Goal: Task Accomplishment & Management: Manage account settings

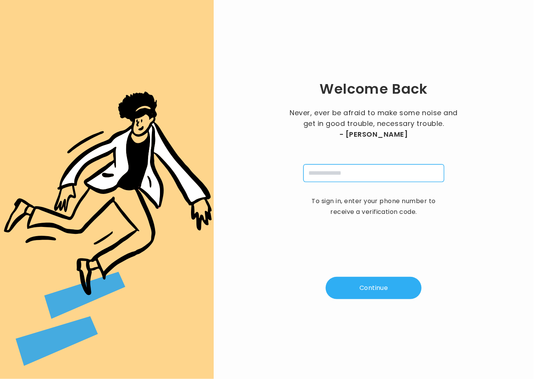
click at [351, 173] on input "tel" at bounding box center [374, 173] width 141 height 18
type input "**********"
click at [390, 295] on button "Continue" at bounding box center [374, 288] width 96 height 22
type input "*"
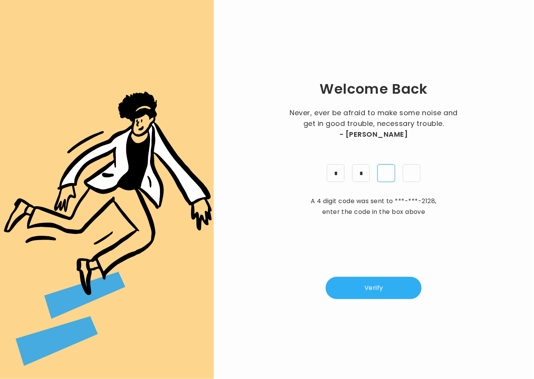
type input "*"
click at [373, 282] on button "Verify" at bounding box center [374, 288] width 96 height 22
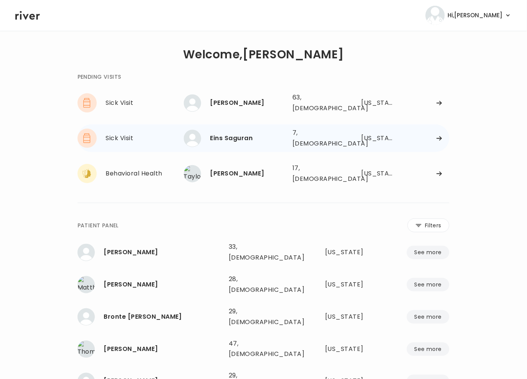
click at [232, 133] on div "Eins Saguran" at bounding box center [248, 138] width 76 height 11
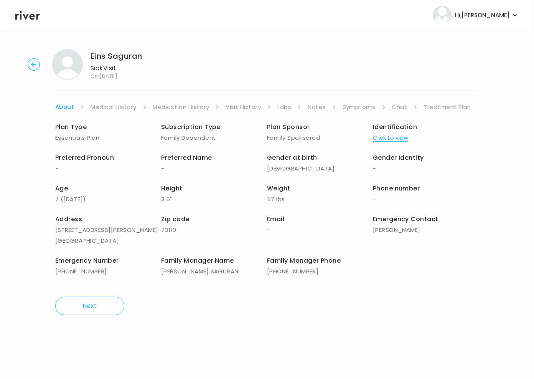
click at [453, 108] on link "Treatment Plan" at bounding box center [448, 107] width 48 height 11
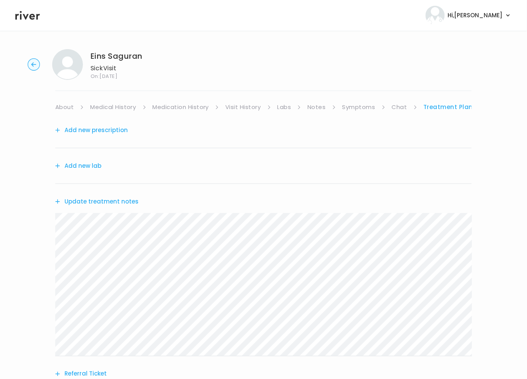
click at [98, 130] on button "Add new prescription" at bounding box center [91, 130] width 73 height 11
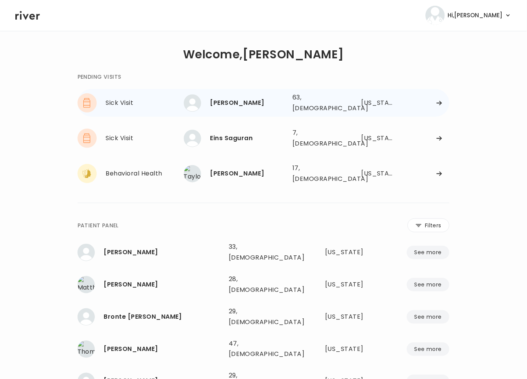
click at [255, 104] on div "[PERSON_NAME]" at bounding box center [248, 103] width 76 height 11
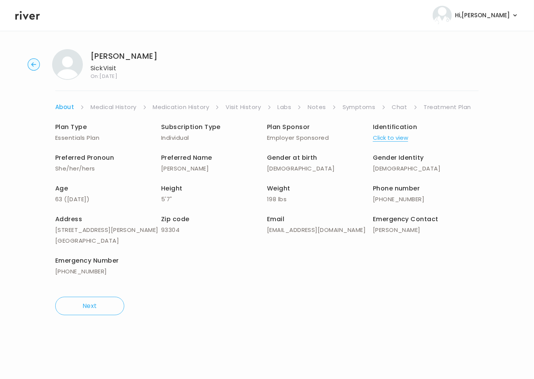
click at [358, 107] on link "Symptoms" at bounding box center [359, 107] width 33 height 11
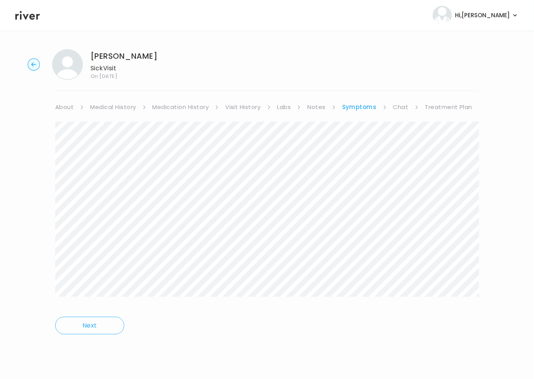
click at [63, 106] on link "About" at bounding box center [64, 107] width 18 height 11
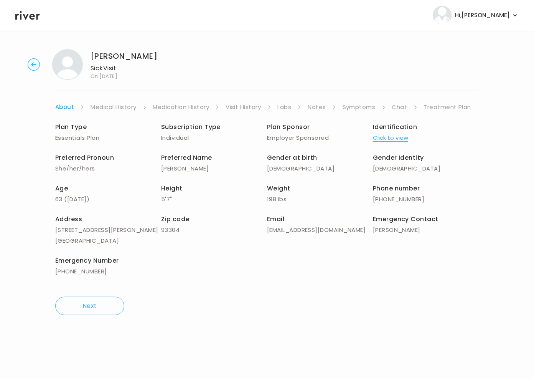
click at [462, 106] on link "Treatment Plan" at bounding box center [448, 107] width 48 height 11
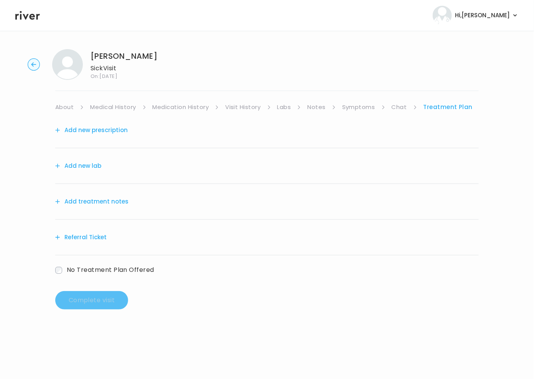
click at [95, 200] on button "Add treatment notes" at bounding box center [91, 201] width 73 height 11
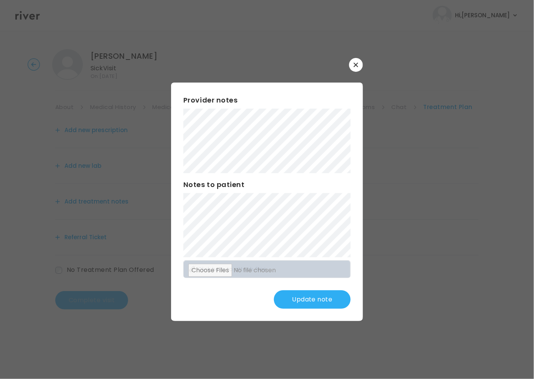
click at [329, 293] on button "Update note" at bounding box center [312, 299] width 77 height 18
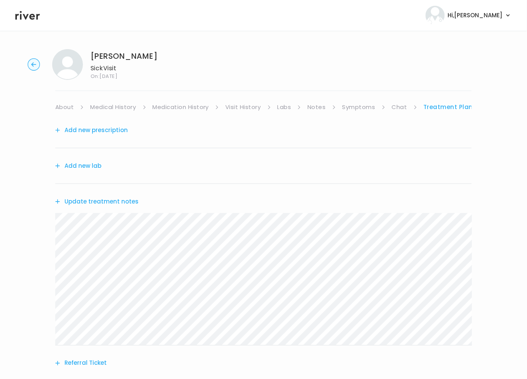
click at [108, 131] on button "Add new prescription" at bounding box center [91, 130] width 73 height 11
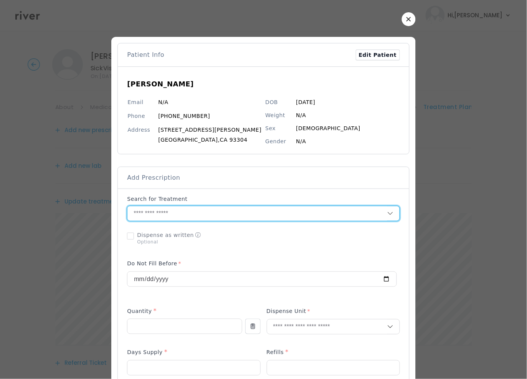
click at [200, 214] on input "text" at bounding box center [257, 213] width 260 height 15
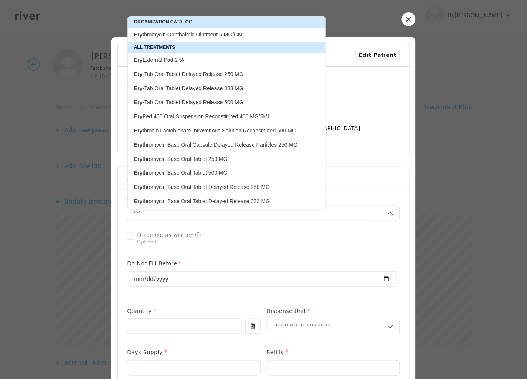
click at [192, 34] on p "Ery thromycin Ophthalmic Ointment 5 MG/GM" at bounding box center [222, 34] width 177 height 7
type input "**********"
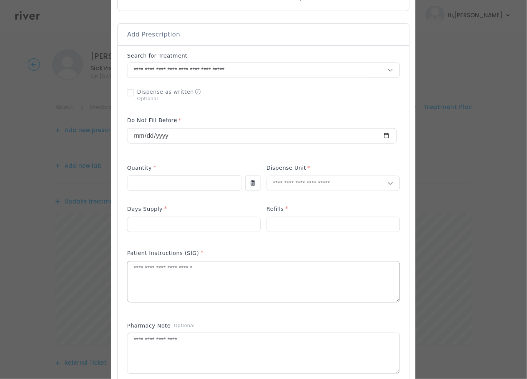
scroll to position [160, 0]
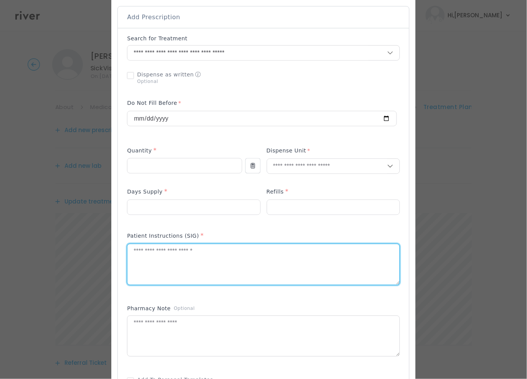
click at [171, 256] on textarea at bounding box center [263, 264] width 272 height 41
paste textarea "**********"
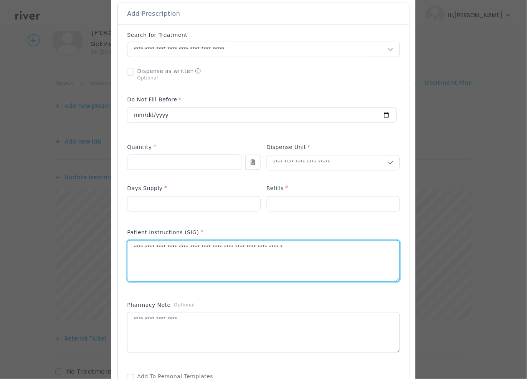
scroll to position [164, 0]
type textarea "**********"
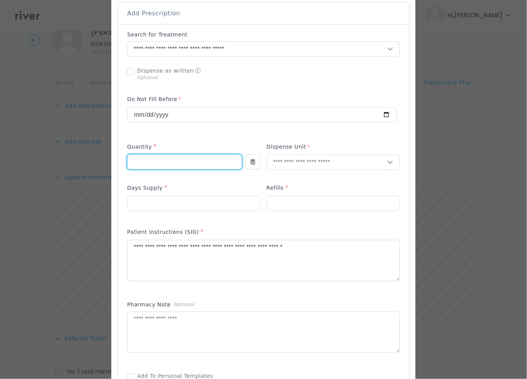
click at [164, 157] on input "number" at bounding box center [184, 162] width 114 height 15
type input "***"
click at [185, 204] on input "number" at bounding box center [193, 203] width 132 height 15
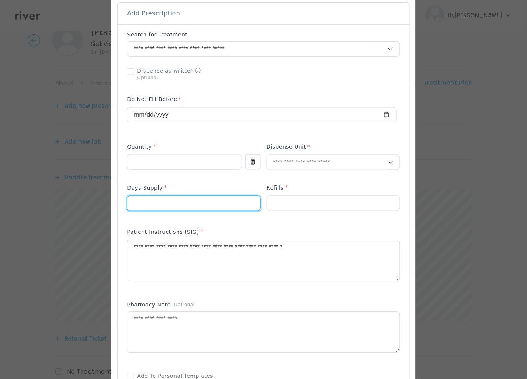
type input "*"
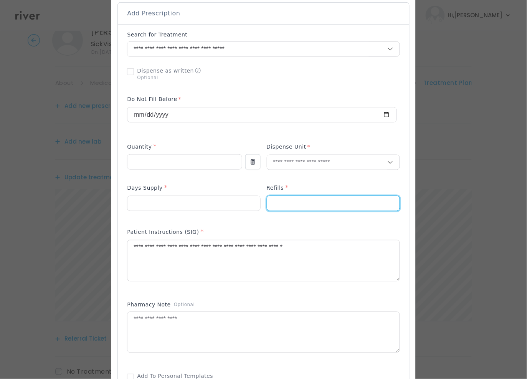
click at [294, 202] on input "number" at bounding box center [333, 203] width 132 height 15
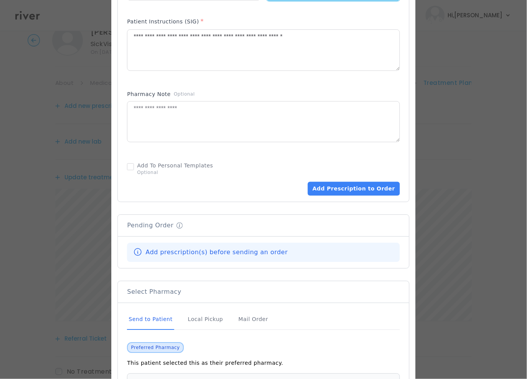
scroll to position [416, 0]
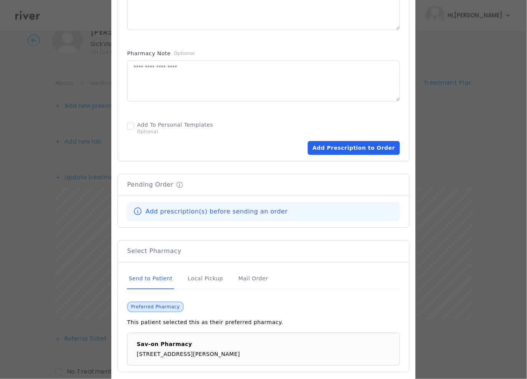
type input "*"
click at [333, 149] on button "Add Prescription to Order" at bounding box center [354, 148] width 92 height 14
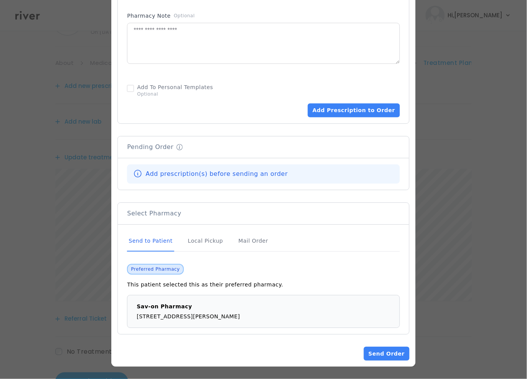
scroll to position [75, 0]
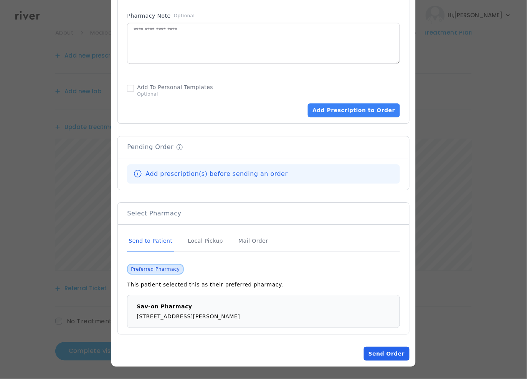
click at [381, 350] on button "Send Order" at bounding box center [386, 354] width 45 height 14
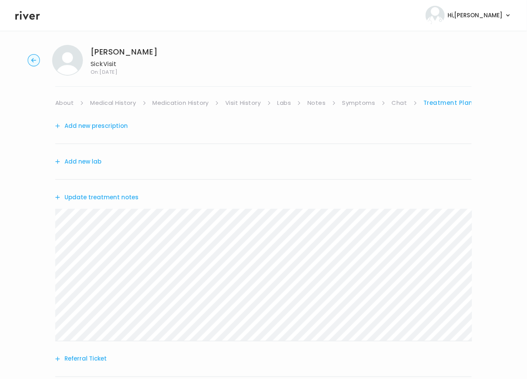
scroll to position [0, 0]
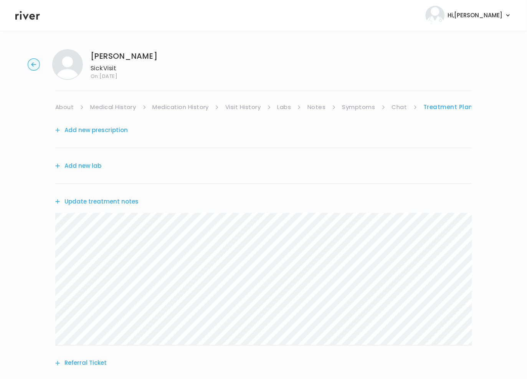
click at [99, 134] on button "Add new prescription" at bounding box center [91, 130] width 73 height 11
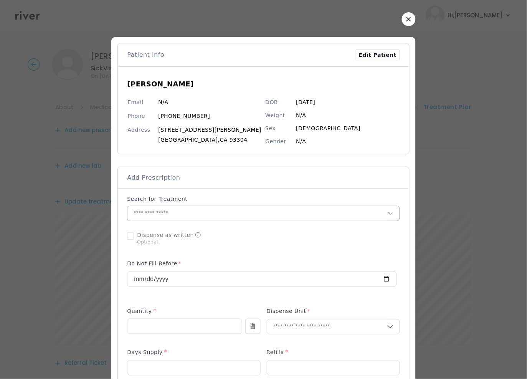
click at [163, 217] on input "text" at bounding box center [257, 213] width 260 height 15
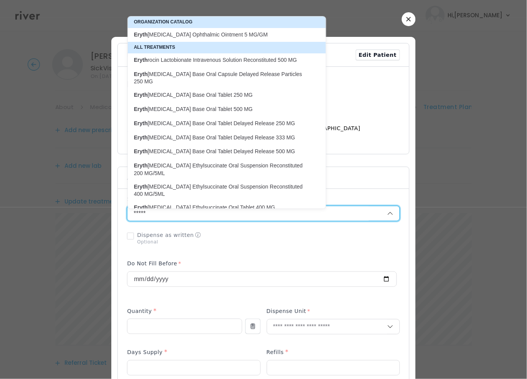
click at [196, 38] on p "Eryth [MEDICAL_DATA] Ophthalmic Ointment 5 MG/GM" at bounding box center [222, 34] width 177 height 7
type input "**********"
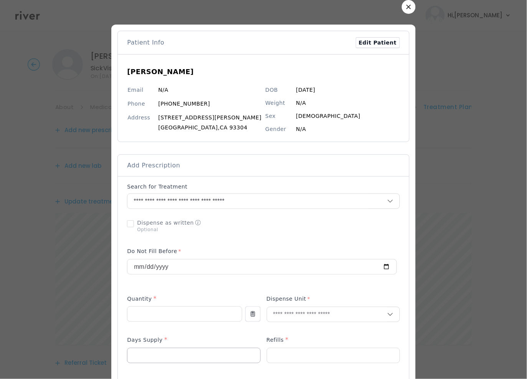
scroll to position [75, 0]
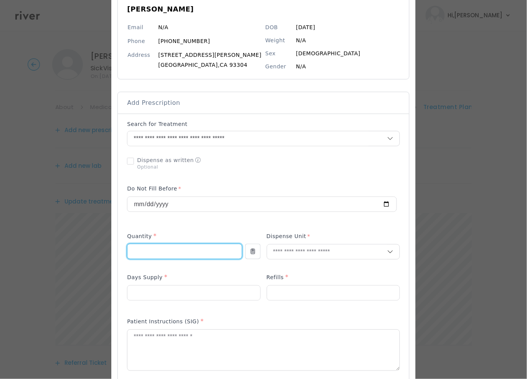
click at [167, 251] on input "number" at bounding box center [184, 251] width 114 height 15
type input "***"
click at [294, 255] on input "text" at bounding box center [327, 252] width 120 height 15
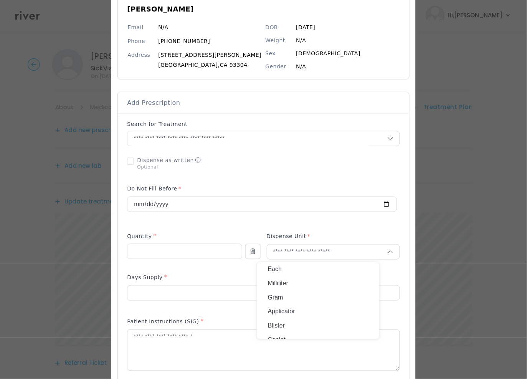
click at [292, 298] on p "Gram" at bounding box center [318, 297] width 101 height 11
click at [153, 289] on input "number" at bounding box center [193, 293] width 132 height 15
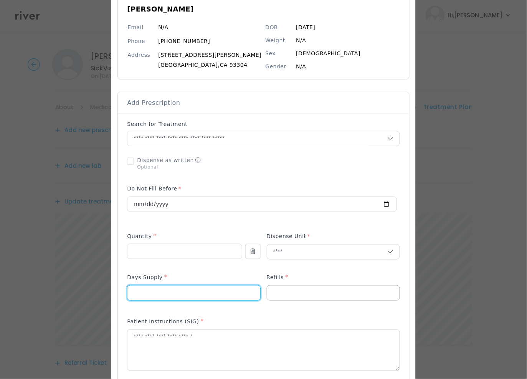
type input "*"
click at [296, 297] on input "number" at bounding box center [333, 293] width 132 height 15
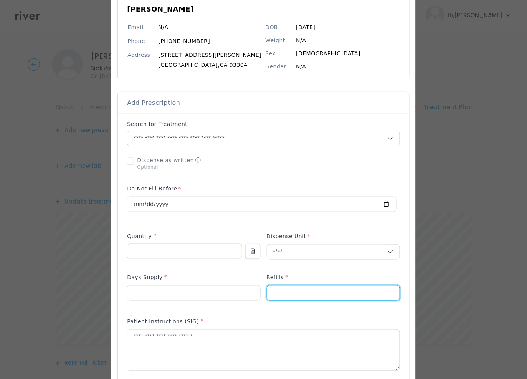
type input "*"
click at [487, 304] on div at bounding box center [263, 189] width 527 height 379
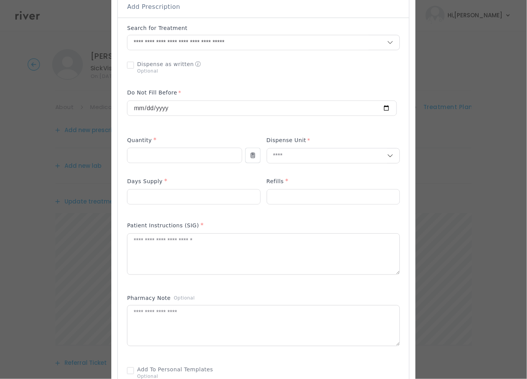
scroll to position [185, 0]
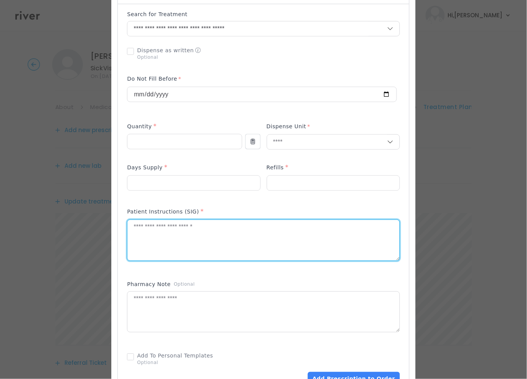
drag, startPoint x: 179, startPoint y: 227, endPoint x: 177, endPoint y: 237, distance: 9.8
click at [179, 228] on textarea at bounding box center [263, 240] width 272 height 41
paste textarea "**********"
type textarea "**********"
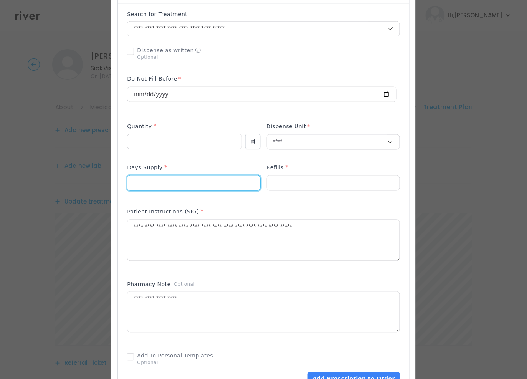
drag, startPoint x: 132, startPoint y: 182, endPoint x: 106, endPoint y: 182, distance: 26.1
click at [106, 182] on div "​" at bounding box center [263, 231] width 527 height 832
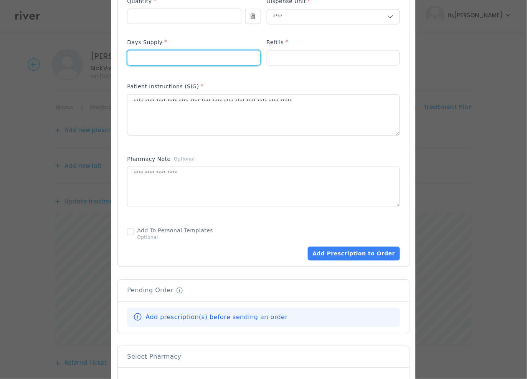
scroll to position [311, 0]
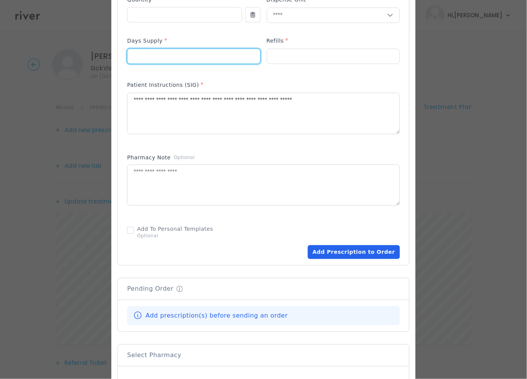
type input "*"
click at [358, 251] on button "Add Prescription to Order" at bounding box center [354, 252] width 92 height 14
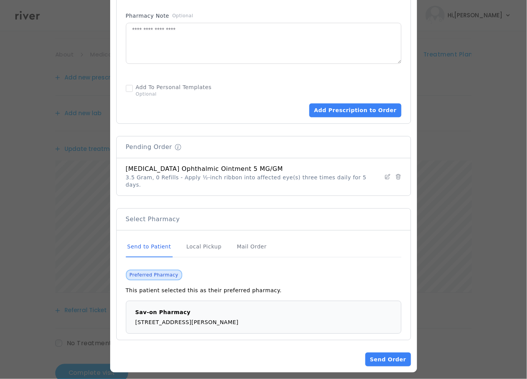
scroll to position [58, 0]
click at [384, 352] on button "Send Order" at bounding box center [388, 359] width 45 height 14
click at [377, 353] on button "Send Order" at bounding box center [388, 359] width 45 height 14
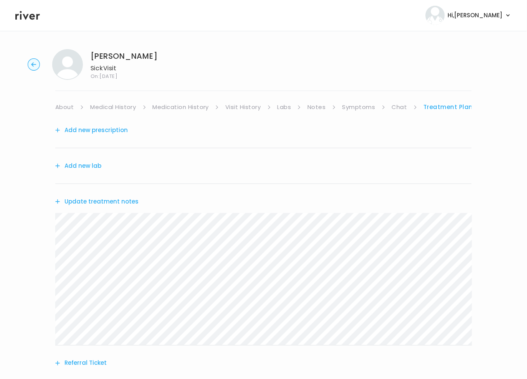
click at [101, 127] on button "Add new prescription" at bounding box center [91, 130] width 73 height 11
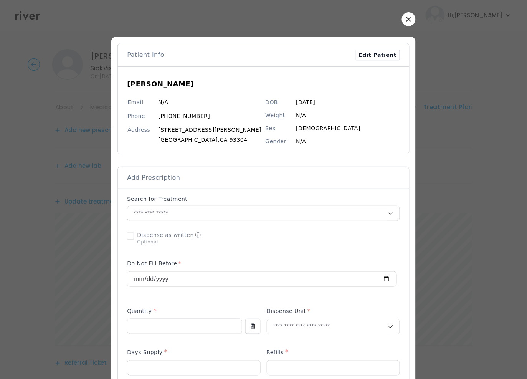
click at [174, 198] on p "Search for Treatment" at bounding box center [157, 199] width 60 height 8
click at [192, 206] on div at bounding box center [263, 213] width 273 height 15
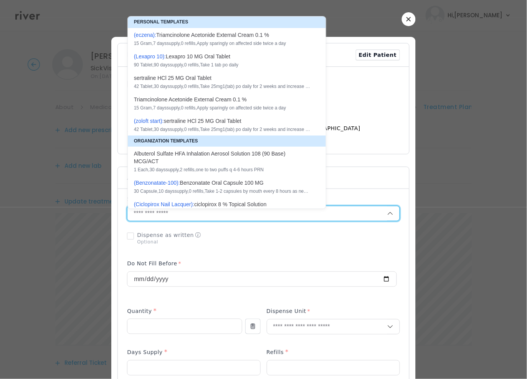
click at [192, 215] on input "text" at bounding box center [257, 213] width 260 height 15
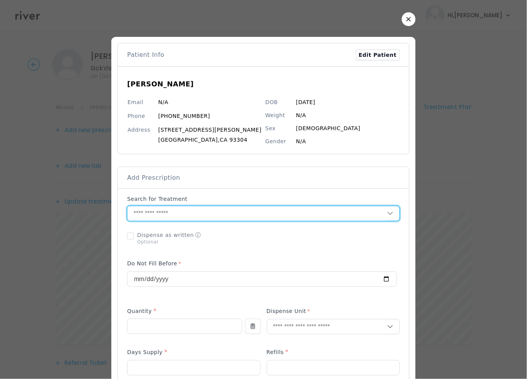
click at [192, 214] on input "text" at bounding box center [257, 213] width 260 height 15
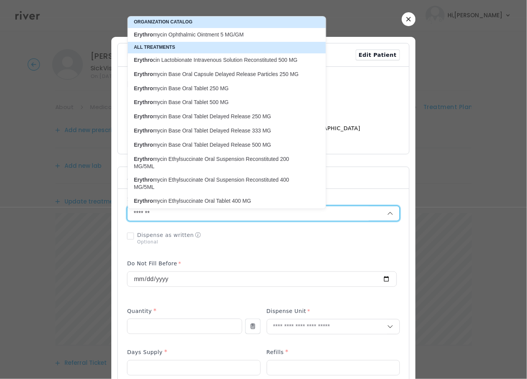
click at [216, 35] on p "Erythro mycin Ophthalmic Ointment 5 MG/GM" at bounding box center [222, 34] width 177 height 7
type input "**********"
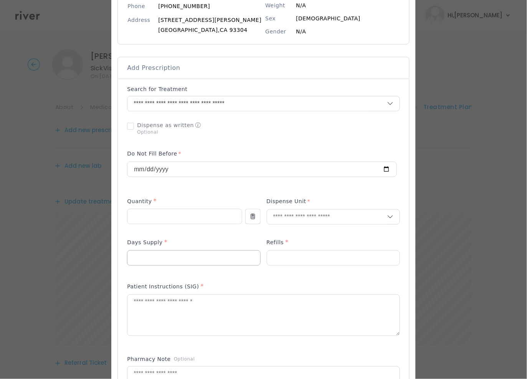
scroll to position [150, 0]
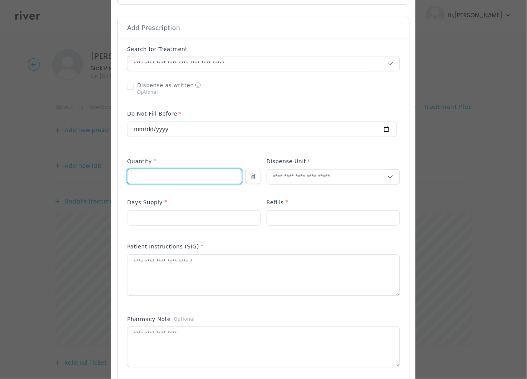
click at [156, 178] on input "number" at bounding box center [184, 176] width 114 height 15
type input "***"
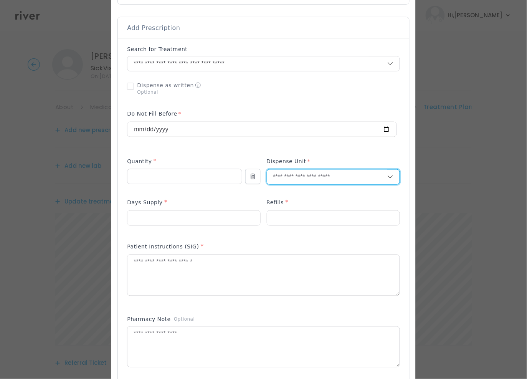
click at [312, 177] on input "text" at bounding box center [327, 177] width 120 height 15
click at [289, 225] on p "Gram" at bounding box center [318, 222] width 101 height 11
drag, startPoint x: 162, startPoint y: 208, endPoint x: 162, endPoint y: 213, distance: 5.4
click at [162, 212] on div "Days Supply *" at bounding box center [193, 216] width 133 height 36
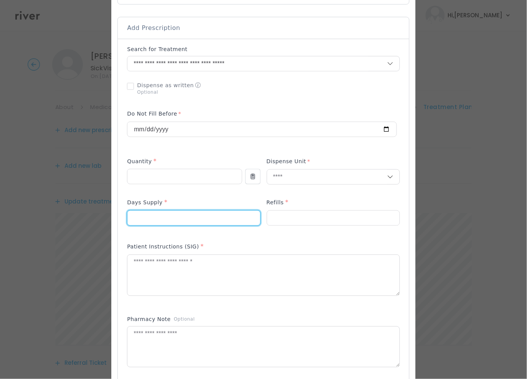
click at [166, 223] on input "number" at bounding box center [193, 218] width 132 height 15
type input "*"
click at [320, 222] on input "number" at bounding box center [333, 218] width 132 height 15
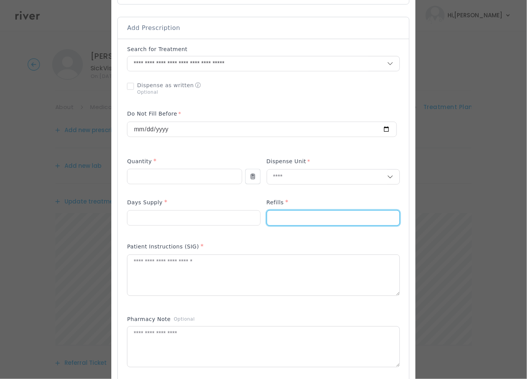
type input "*"
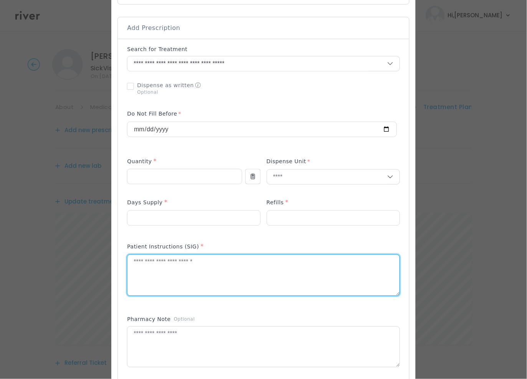
drag, startPoint x: 172, startPoint y: 284, endPoint x: 169, endPoint y: 277, distance: 8.3
click at [172, 284] on textarea at bounding box center [263, 275] width 272 height 41
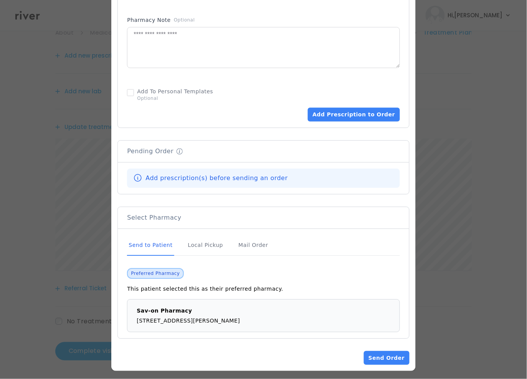
scroll to position [455, 0]
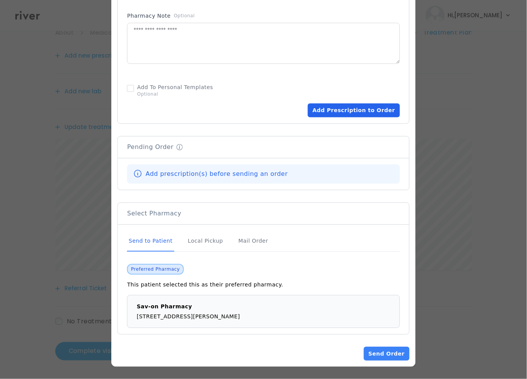
type textarea "**********"
click at [347, 115] on button "Add Prescription to Order" at bounding box center [354, 110] width 92 height 14
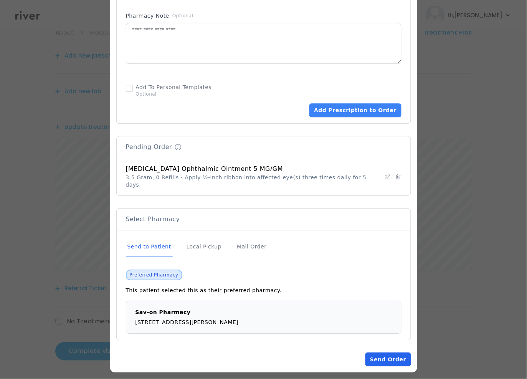
click at [385, 352] on button "Send Order" at bounding box center [388, 359] width 45 height 14
drag, startPoint x: 366, startPoint y: 351, endPoint x: 366, endPoint y: 347, distance: 4.2
click at [366, 352] on button "Send Order" at bounding box center [388, 359] width 45 height 14
click at [370, 352] on button "Send Order" at bounding box center [388, 359] width 45 height 14
click at [386, 352] on button "Send Order" at bounding box center [388, 359] width 45 height 14
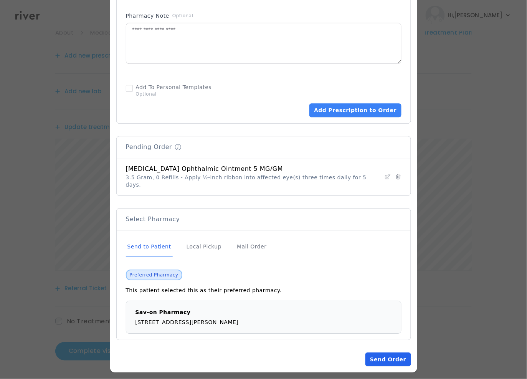
click at [385, 356] on button "Send Order" at bounding box center [388, 359] width 45 height 14
click at [384, 354] on button "Send Order" at bounding box center [388, 359] width 45 height 14
click at [384, 354] on button "Loading... Send Order" at bounding box center [384, 359] width 53 height 14
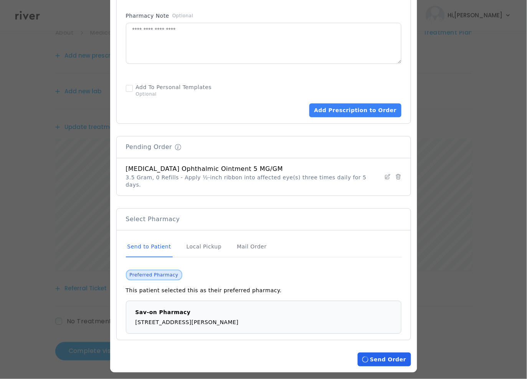
click at [384, 354] on button "Loading... Send Order" at bounding box center [384, 359] width 53 height 14
click at [384, 354] on button "Send Order" at bounding box center [388, 359] width 45 height 14
click at [384, 354] on button "Loading... Send Order" at bounding box center [384, 359] width 53 height 14
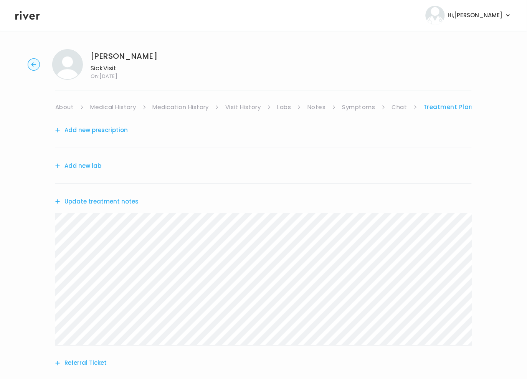
click at [36, 22] on header "Hi, Brittney Profile Logout" at bounding box center [263, 15] width 527 height 31
click at [34, 15] on icon at bounding box center [27, 15] width 25 height 9
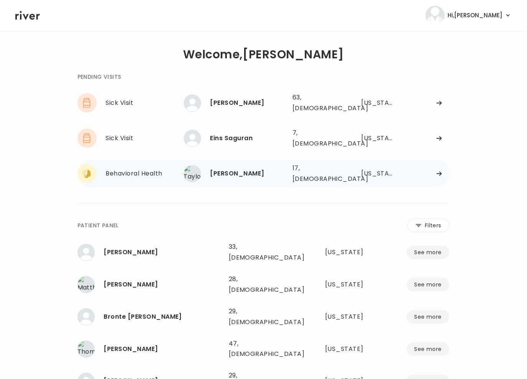
click at [216, 168] on div "[PERSON_NAME]" at bounding box center [248, 173] width 76 height 11
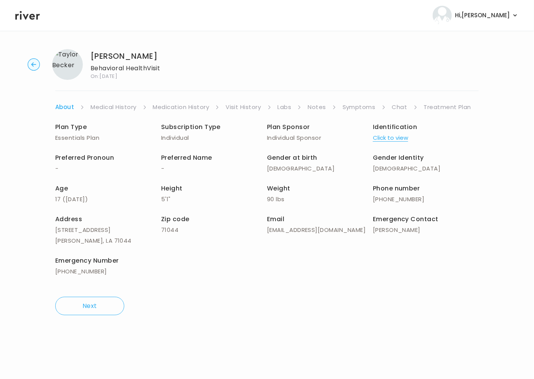
click at [352, 109] on link "Symptoms" at bounding box center [359, 107] width 33 height 11
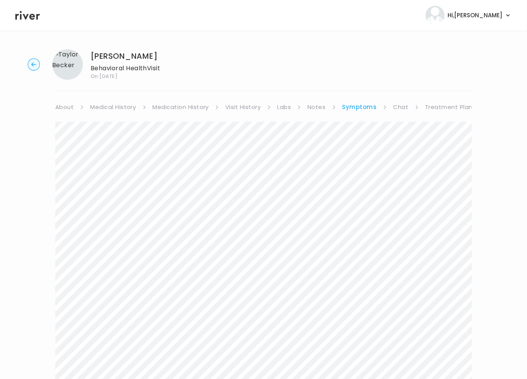
click at [405, 109] on link "Chat" at bounding box center [401, 107] width 15 height 11
click at [356, 105] on link "Symptoms" at bounding box center [358, 107] width 33 height 11
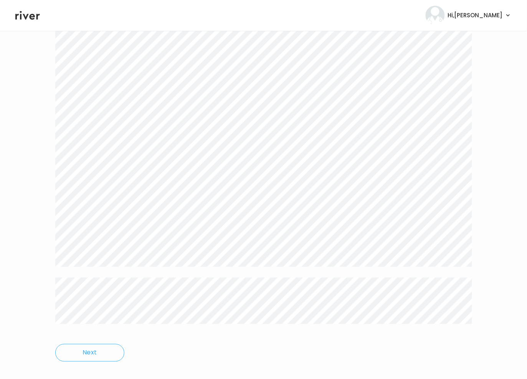
scroll to position [1458, 0]
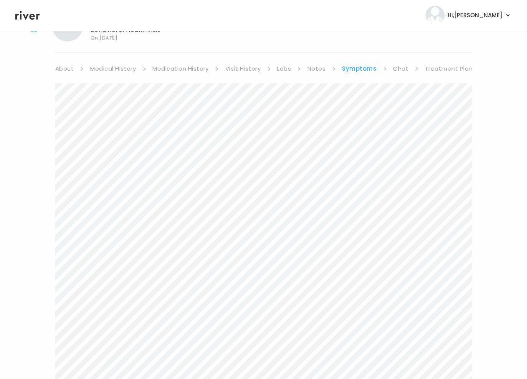
scroll to position [0, 0]
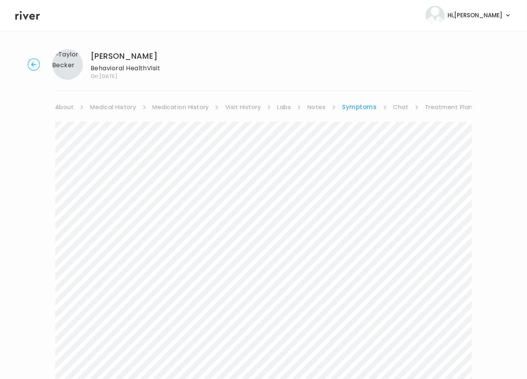
click at [428, 108] on link "Treatment Plan" at bounding box center [449, 107] width 48 height 11
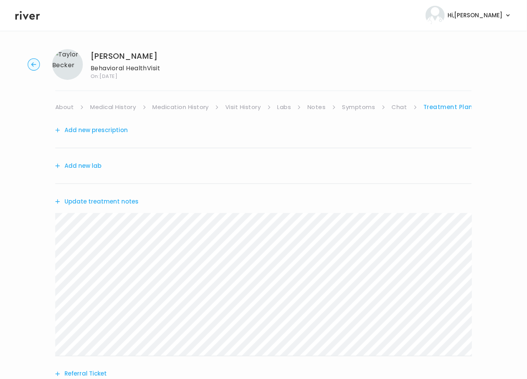
click at [399, 107] on link "Chat" at bounding box center [399, 107] width 15 height 11
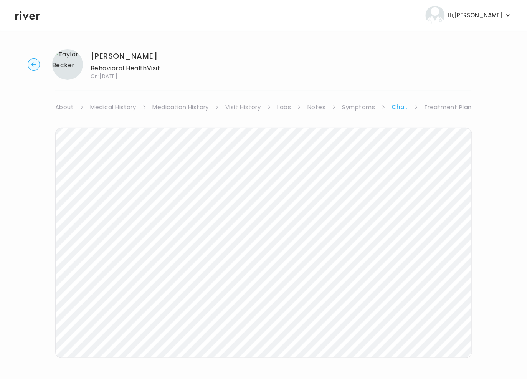
click at [437, 109] on link "Treatment Plan" at bounding box center [449, 107] width 48 height 11
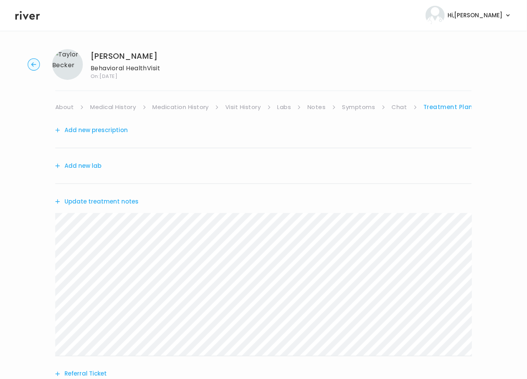
click at [85, 200] on button "Update treatment notes" at bounding box center [96, 201] width 83 height 11
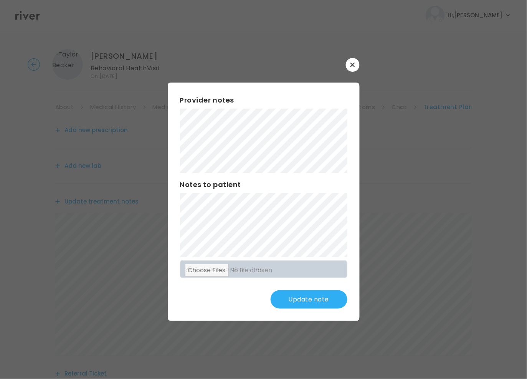
click at [281, 292] on div "Provider notes Notes to patient Click here to attach files Update note" at bounding box center [264, 202] width 192 height 238
click at [303, 266] on div "Provider notes Notes to patient Click here to attach files Update note" at bounding box center [264, 202] width 192 height 238
click at [155, 197] on div "​ Provider notes Notes to patient Click here to attach files Update note" at bounding box center [263, 189] width 527 height 379
click at [312, 299] on button "Update note" at bounding box center [309, 299] width 77 height 18
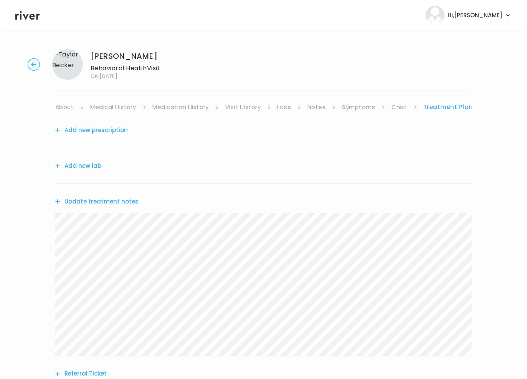
click at [223, 360] on div "Add new prescription Add new lab Update treatment notes Referral Ticket No Trea…" at bounding box center [263, 269] width 417 height 315
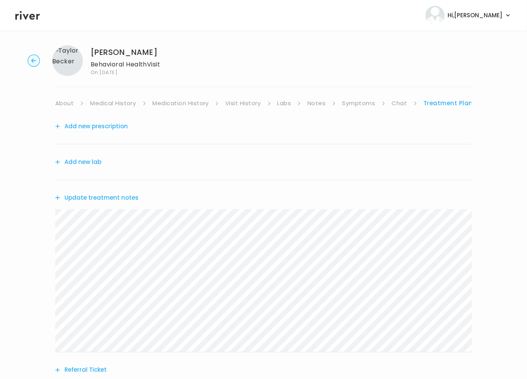
scroll to position [6, 0]
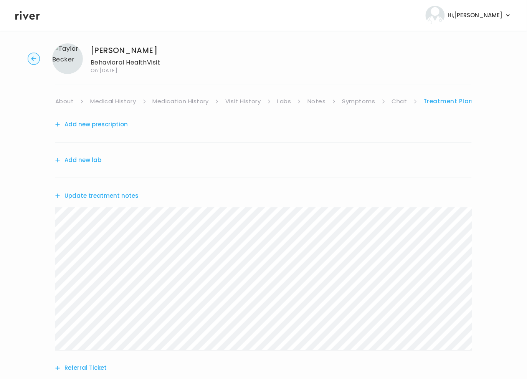
click at [100, 197] on button "Update treatment notes" at bounding box center [96, 195] width 83 height 11
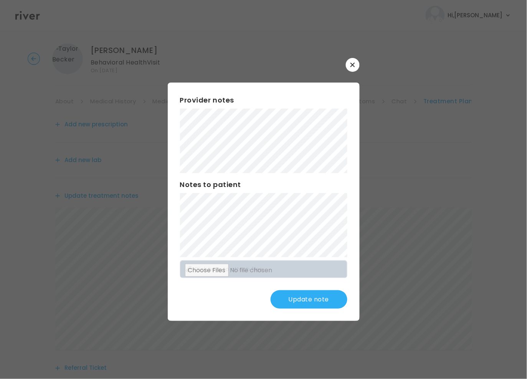
click at [322, 251] on div "Provider notes Notes to patient Click here to attach files Update note" at bounding box center [264, 202] width 192 height 238
click at [315, 303] on button "Update note" at bounding box center [309, 299] width 77 height 18
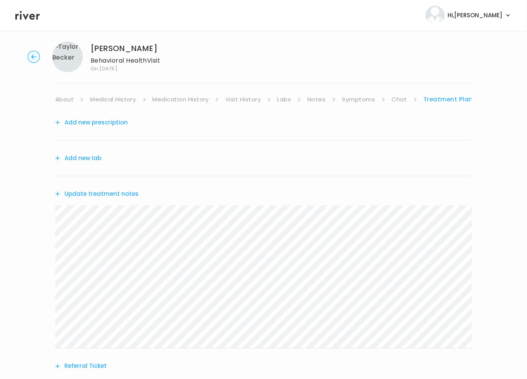
scroll to position [10, 0]
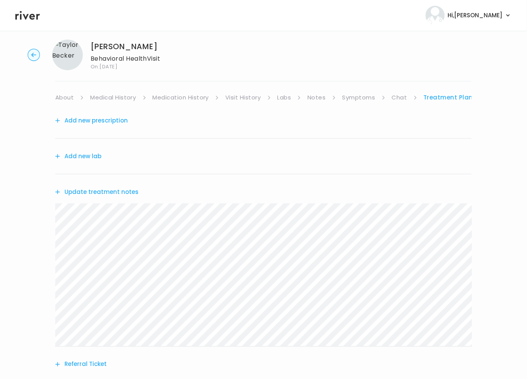
click at [89, 121] on button "Add new prescription" at bounding box center [91, 120] width 73 height 11
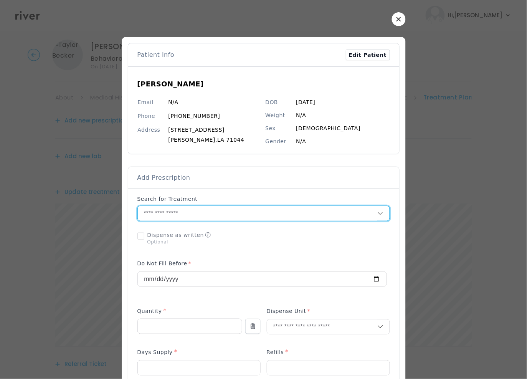
click at [184, 218] on input "text" at bounding box center [258, 213] width 240 height 15
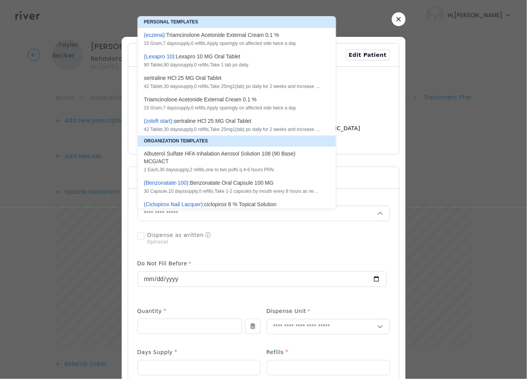
click at [227, 125] on div "( z o l o f t s t a r t ): s e r t r a l i n e H C l 2 5 M G O r a l T a b l e …" at bounding box center [232, 124] width 177 height 15
type input "**********"
type input "**"
type input "*"
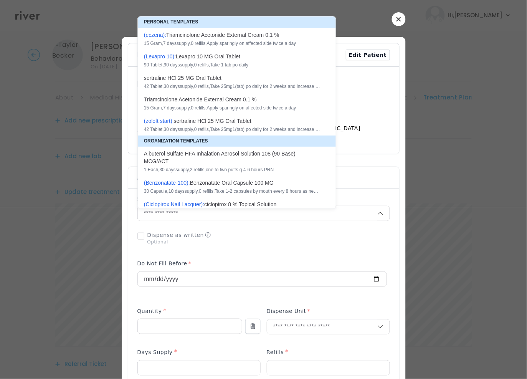
type textarea "**********"
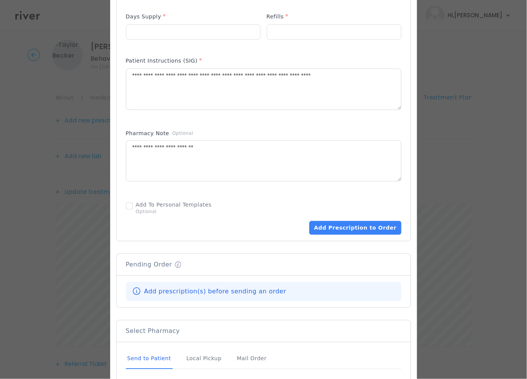
scroll to position [383, 0]
click at [346, 220] on button "Add Prescription to Order" at bounding box center [355, 227] width 92 height 14
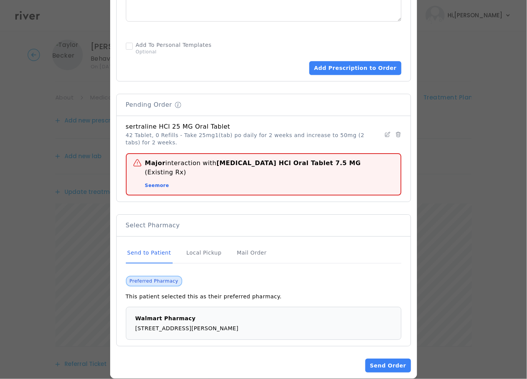
scroll to position [499, 0]
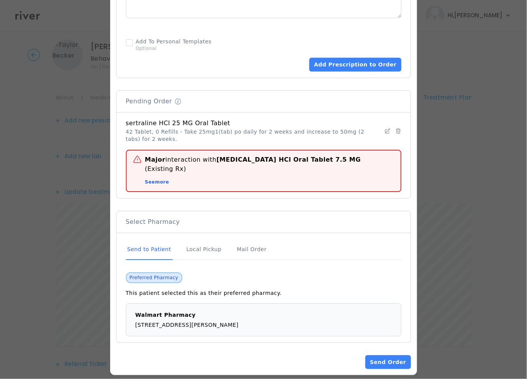
click at [379, 356] on button "Send Order" at bounding box center [388, 362] width 45 height 14
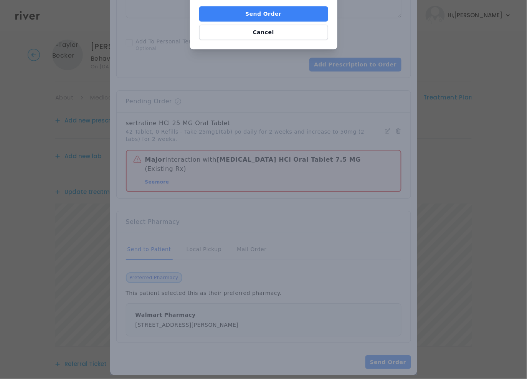
scroll to position [331, 0]
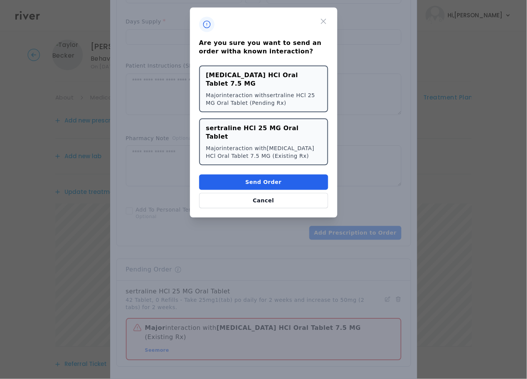
click at [246, 175] on button "Send Order" at bounding box center [263, 182] width 129 height 15
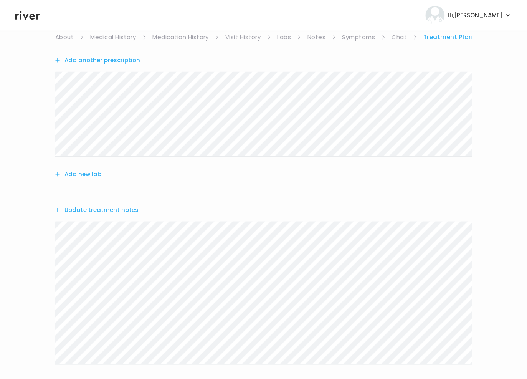
scroll to position [164, 0]
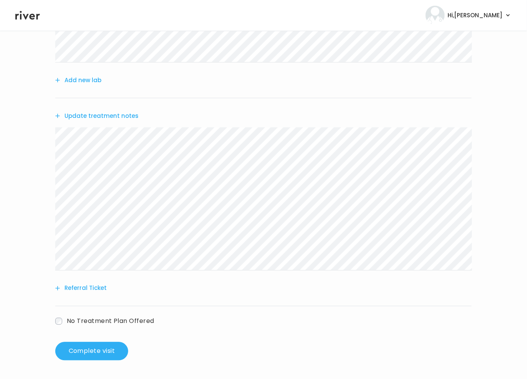
click at [87, 290] on button "Referral Ticket" at bounding box center [80, 288] width 51 height 11
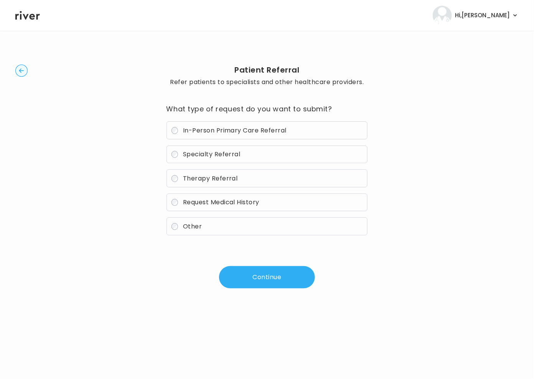
click at [202, 152] on span "Specialty Referral" at bounding box center [212, 154] width 58 height 9
click at [268, 283] on button "Continue" at bounding box center [267, 277] width 96 height 22
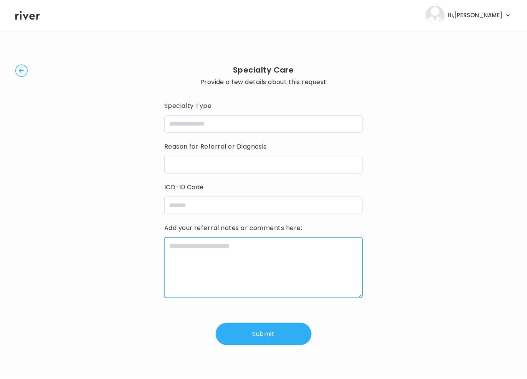
click at [263, 274] on textarea at bounding box center [263, 267] width 198 height 61
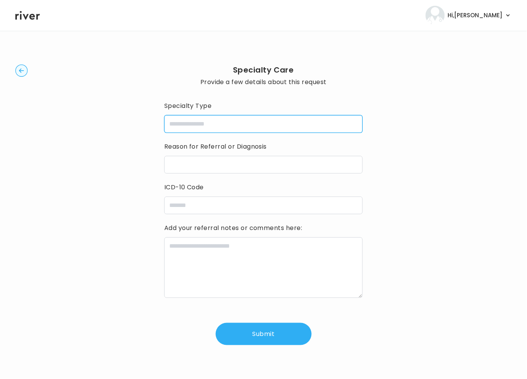
click at [196, 121] on input "specialtyType" at bounding box center [263, 124] width 198 height 18
type input "**********"
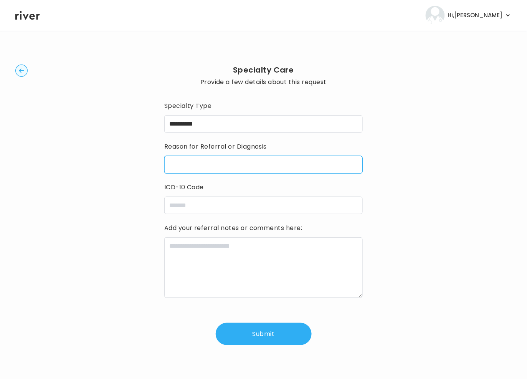
drag, startPoint x: 179, startPoint y: 163, endPoint x: 183, endPoint y: 167, distance: 5.2
click at [180, 165] on input "reasonForReferral" at bounding box center [263, 165] width 198 height 18
click at [270, 166] on input "**********" at bounding box center [263, 165] width 198 height 18
drag, startPoint x: 276, startPoint y: 164, endPoint x: 295, endPoint y: 164, distance: 18.8
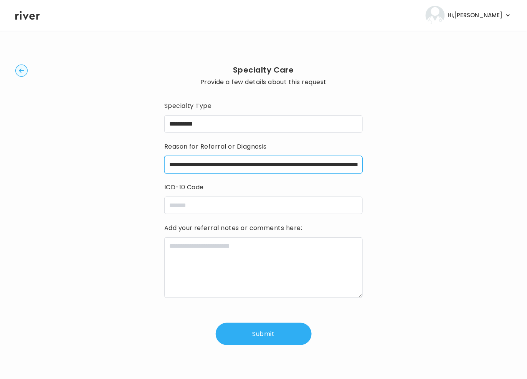
click at [295, 164] on input "**********" at bounding box center [263, 165] width 198 height 18
click at [274, 165] on input "**********" at bounding box center [263, 165] width 198 height 18
drag, startPoint x: 267, startPoint y: 165, endPoint x: 390, endPoint y: 163, distance: 122.9
click at [390, 163] on div "**********" at bounding box center [263, 205] width 496 height 324
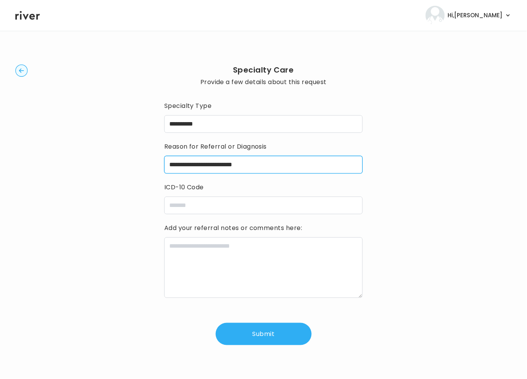
scroll to position [0, 0]
type input "**********"
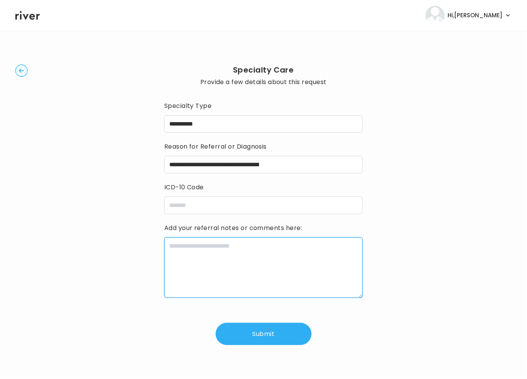
click at [204, 267] on textarea at bounding box center [263, 267] width 198 height 61
paste textarea "**********"
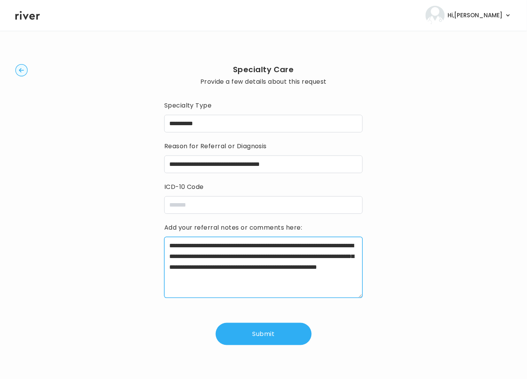
type textarea "**********"
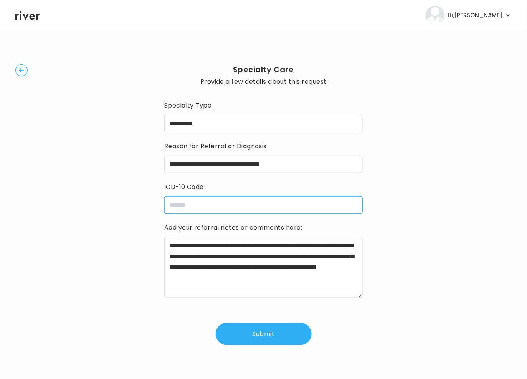
click at [193, 204] on input "icdCode" at bounding box center [263, 205] width 198 height 18
paste input "**********"
type input "**********"
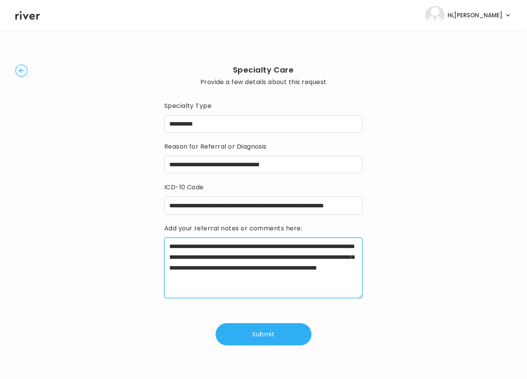
drag, startPoint x: 213, startPoint y: 240, endPoint x: 185, endPoint y: 242, distance: 28.1
click at [213, 241] on textarea "**********" at bounding box center [263, 268] width 199 height 61
drag, startPoint x: 169, startPoint y: 246, endPoint x: 312, endPoint y: 306, distance: 155.0
click at [309, 310] on div "**********" at bounding box center [263, 223] width 198 height 246
paste textarea
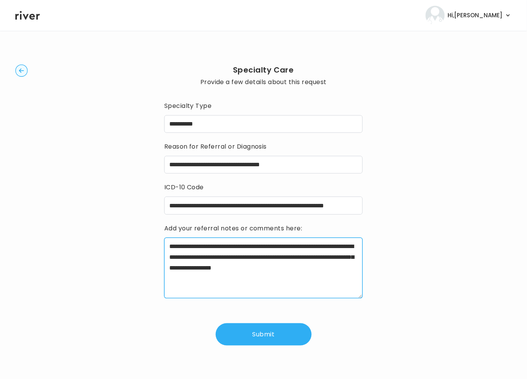
type textarea "**********"
click at [257, 328] on button "Submit" at bounding box center [264, 334] width 96 height 22
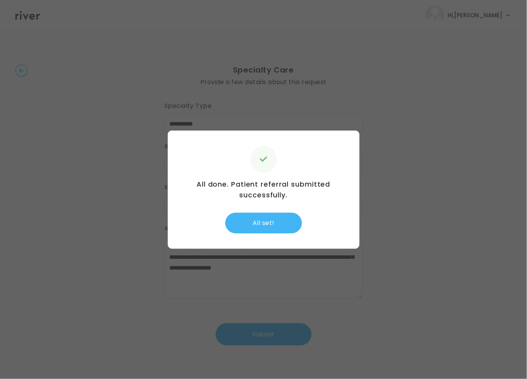
click at [262, 224] on button "All set!" at bounding box center [263, 223] width 77 height 21
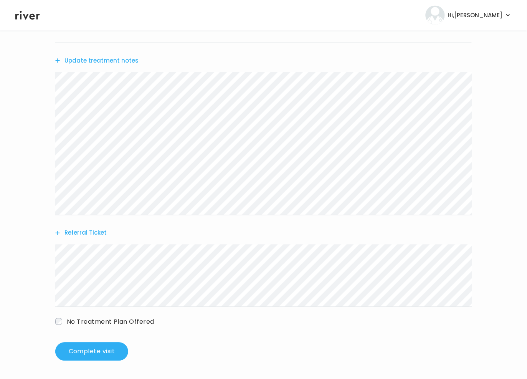
scroll to position [220, 0]
click at [74, 348] on button "Complete visit" at bounding box center [91, 351] width 73 height 18
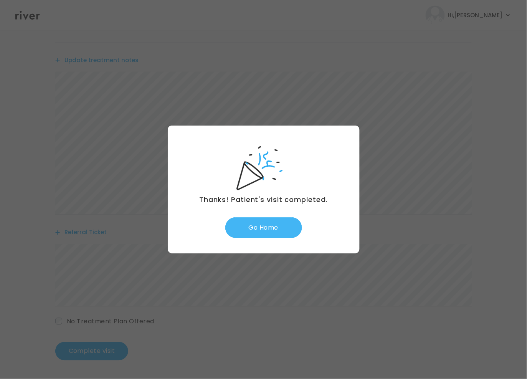
click at [260, 228] on button "Go Home" at bounding box center [263, 227] width 77 height 21
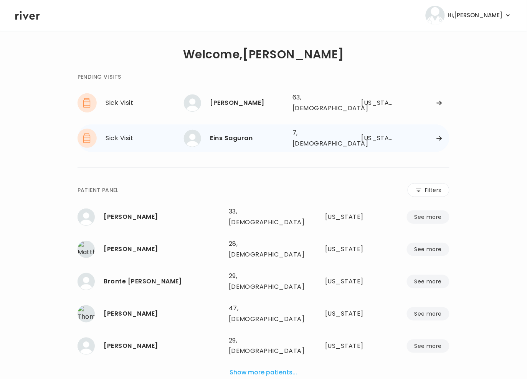
click at [295, 136] on div "7, [DEMOGRAPHIC_DATA]" at bounding box center [317, 138] width 48 height 22
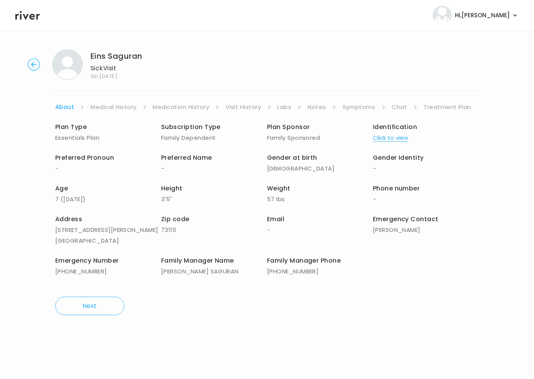
click at [182, 108] on link "Medication History" at bounding box center [181, 107] width 56 height 11
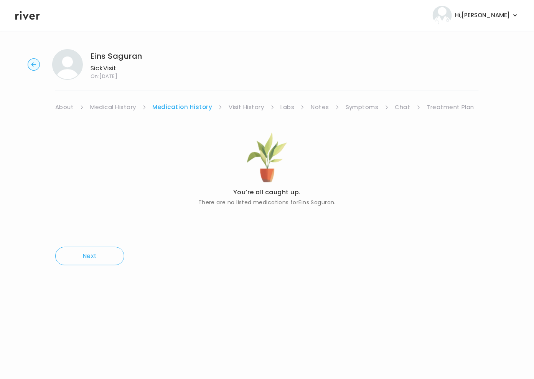
click at [364, 104] on link "Symptoms" at bounding box center [362, 107] width 33 height 11
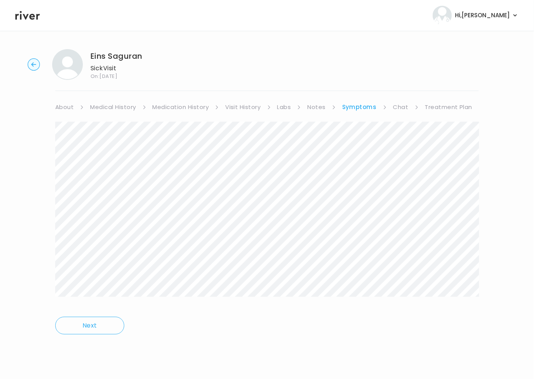
click at [440, 106] on link "Treatment Plan" at bounding box center [449, 107] width 48 height 11
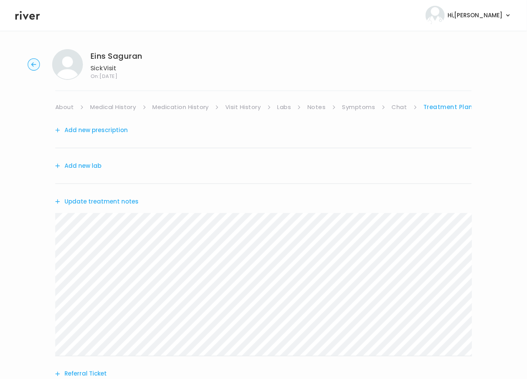
click at [61, 108] on link "About" at bounding box center [64, 107] width 18 height 11
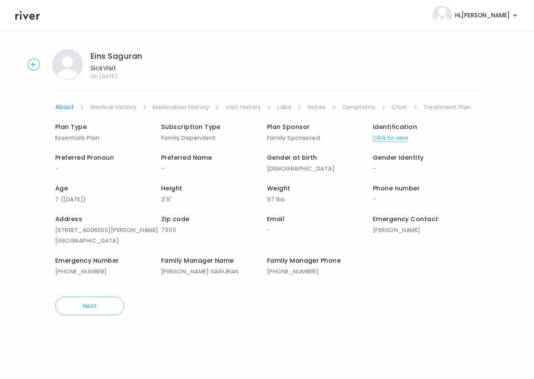
click at [364, 108] on link "Symptoms" at bounding box center [359, 107] width 33 height 11
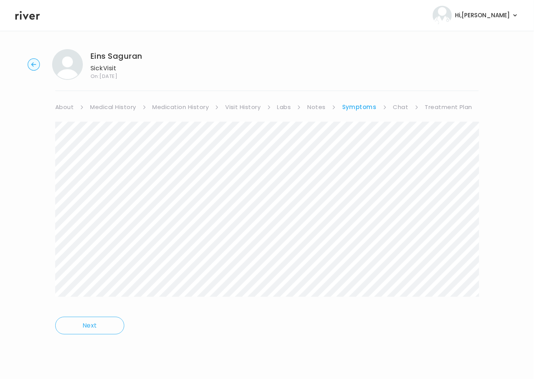
drag, startPoint x: 367, startPoint y: 311, endPoint x: 365, endPoint y: 307, distance: 5.0
click at [367, 311] on div "Next" at bounding box center [267, 228] width 424 height 233
click at [399, 108] on link "Chat" at bounding box center [401, 107] width 15 height 11
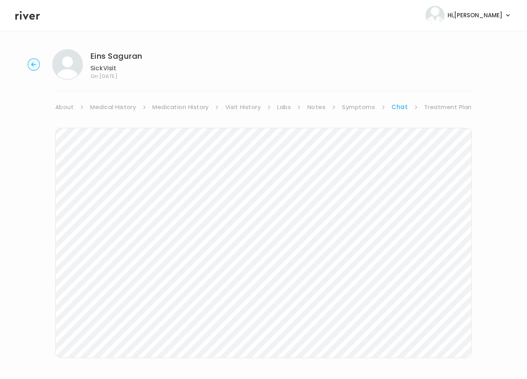
click at [425, 107] on link "Treatment Plan" at bounding box center [449, 107] width 48 height 11
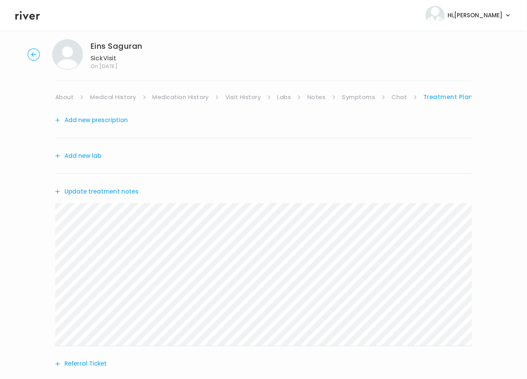
scroll to position [12, 0]
click at [89, 119] on button "Add new prescription" at bounding box center [91, 118] width 73 height 11
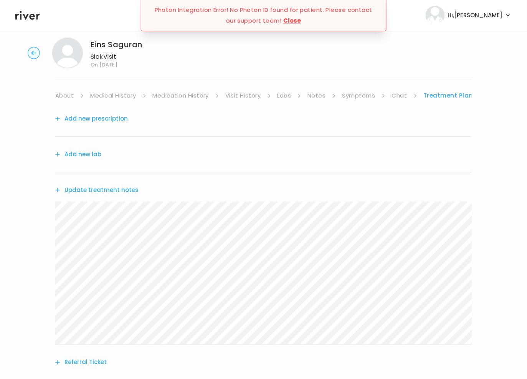
click at [295, 22] on button "Close" at bounding box center [292, 20] width 18 height 11
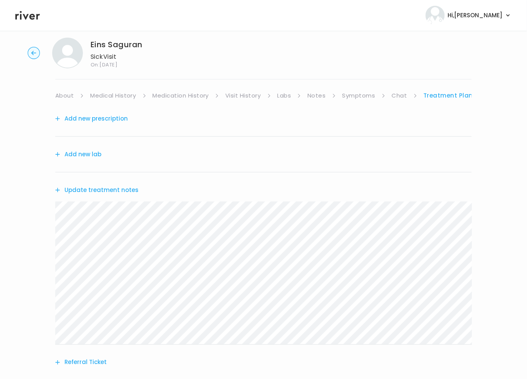
drag, startPoint x: 35, startPoint y: 51, endPoint x: 52, endPoint y: 90, distance: 42.5
click at [52, 90] on div "Eins Saguran Sick Visit On: [DATE] About Medical History Medication History Vis…" at bounding box center [263, 235] width 527 height 409
click at [117, 95] on link "Medical History" at bounding box center [113, 95] width 46 height 11
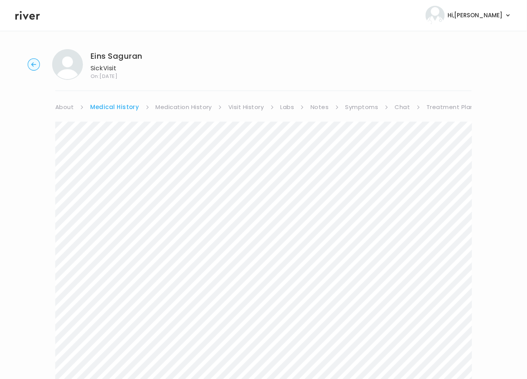
click at [29, 14] on icon at bounding box center [27, 16] width 25 height 12
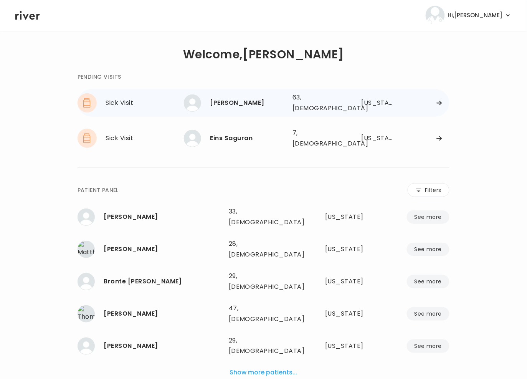
click at [246, 101] on div "[PERSON_NAME]" at bounding box center [248, 103] width 76 height 11
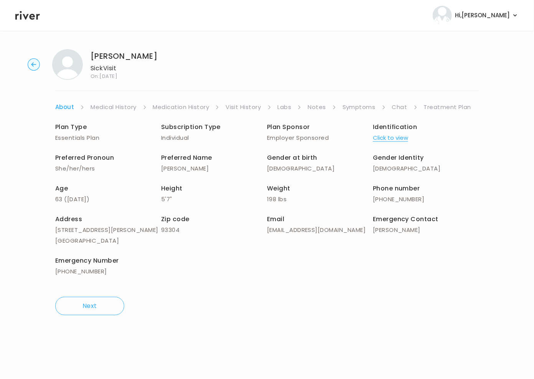
click at [361, 106] on link "Symptoms" at bounding box center [359, 107] width 33 height 11
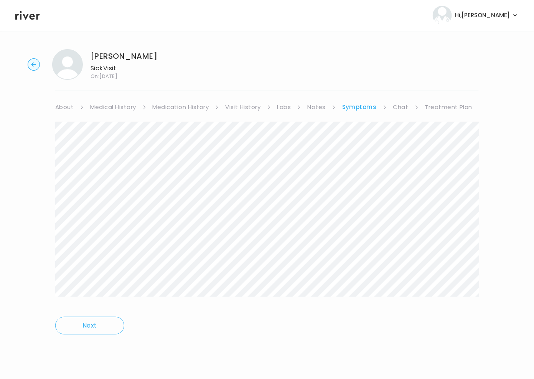
click at [443, 108] on link "Treatment Plan" at bounding box center [449, 107] width 48 height 11
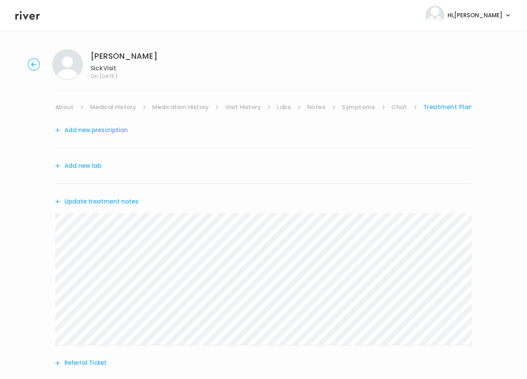
click at [94, 130] on button "Add new prescription" at bounding box center [91, 130] width 73 height 11
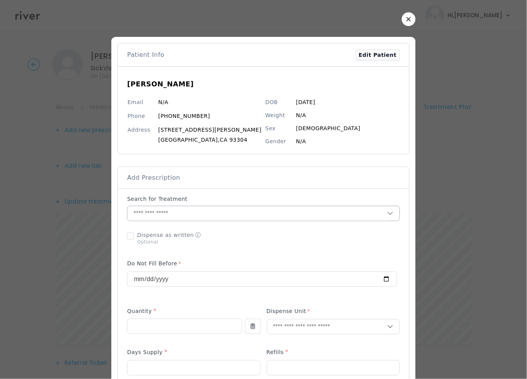
click at [167, 219] on input "text" at bounding box center [257, 213] width 260 height 15
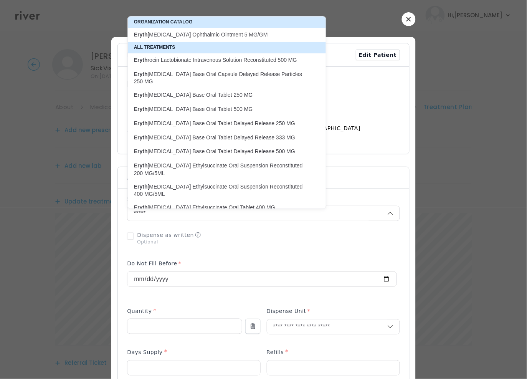
click at [245, 36] on p "Eryth [MEDICAL_DATA] Ophthalmic Ointment 5 MG/GM" at bounding box center [222, 34] width 177 height 7
type input "**********"
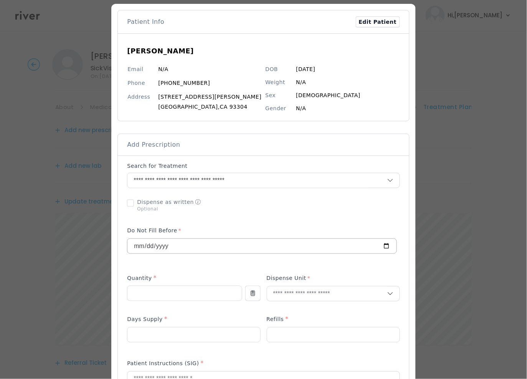
scroll to position [34, 0]
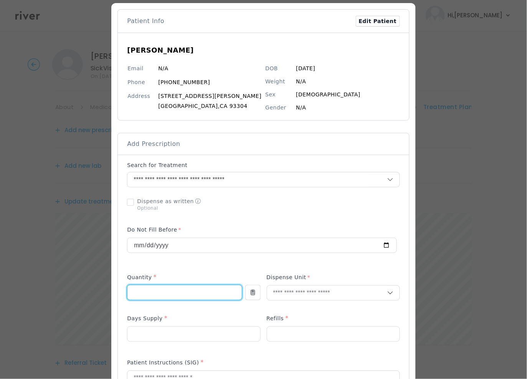
click at [189, 291] on input "number" at bounding box center [184, 292] width 114 height 15
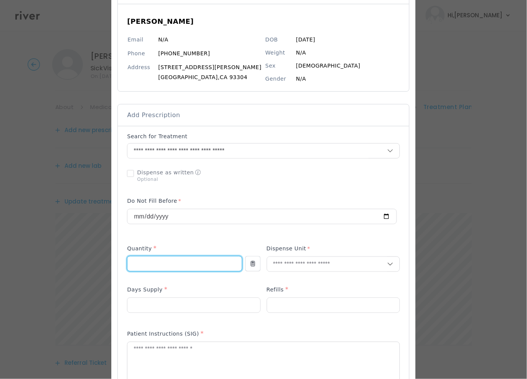
scroll to position [65, 0]
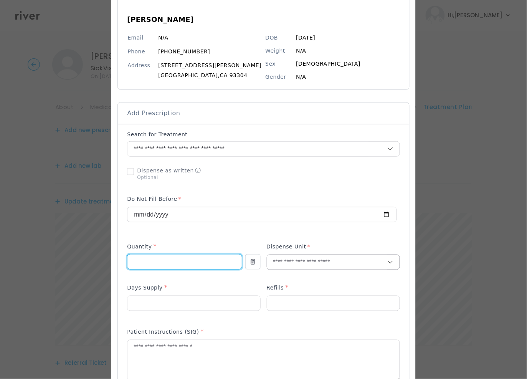
type input "***"
click at [299, 261] on input "text" at bounding box center [327, 262] width 120 height 15
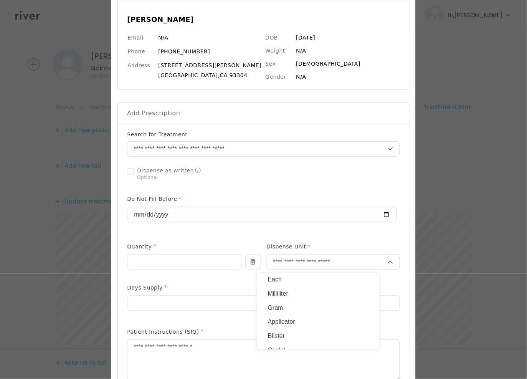
click at [278, 308] on p "Gram" at bounding box center [318, 308] width 101 height 11
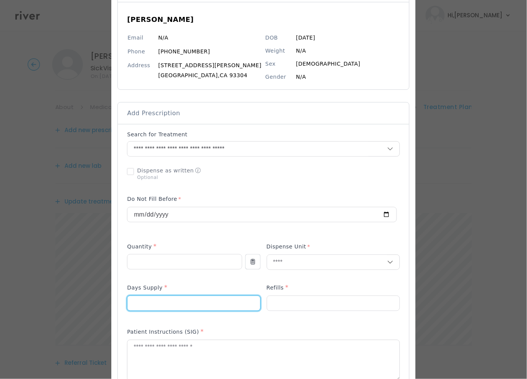
click at [165, 309] on input "number" at bounding box center [193, 303] width 132 height 15
type input "*"
click at [302, 294] on div "Refills *" at bounding box center [333, 289] width 133 height 12
drag, startPoint x: 296, startPoint y: 303, endPoint x: 295, endPoint y: 309, distance: 6.5
click at [296, 303] on input "number" at bounding box center [333, 303] width 132 height 15
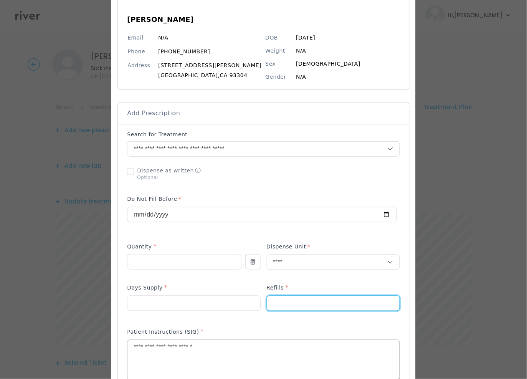
type input "*"
click at [179, 351] on textarea at bounding box center [263, 360] width 272 height 41
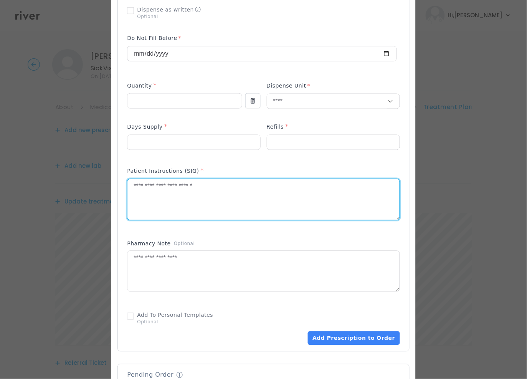
scroll to position [301, 0]
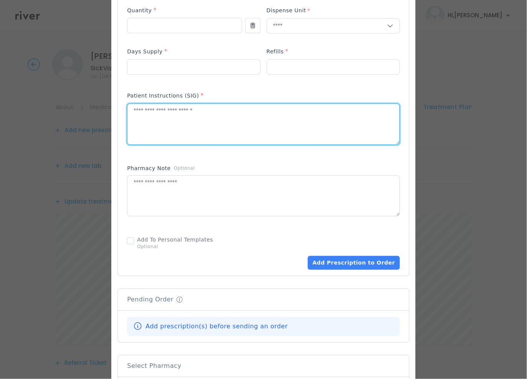
click at [175, 122] on textarea at bounding box center [263, 124] width 272 height 41
paste textarea "**********"
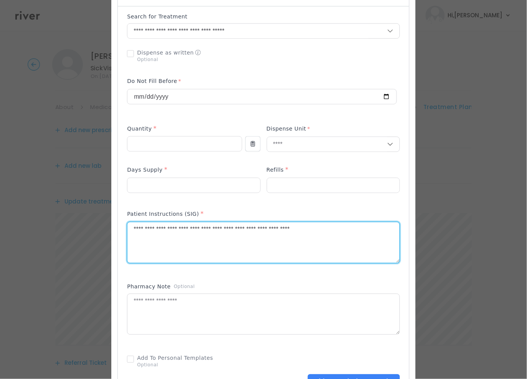
scroll to position [455, 0]
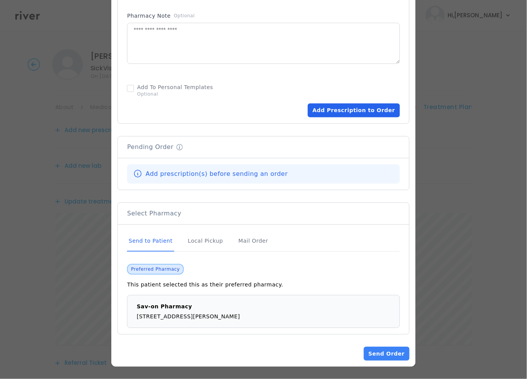
type textarea "**********"
click at [342, 111] on button "Add Prescription to Order" at bounding box center [354, 110] width 92 height 14
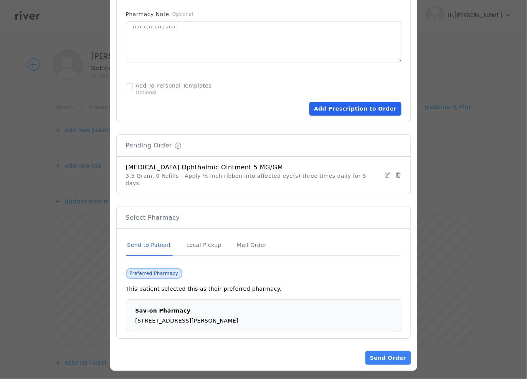
scroll to position [453, 0]
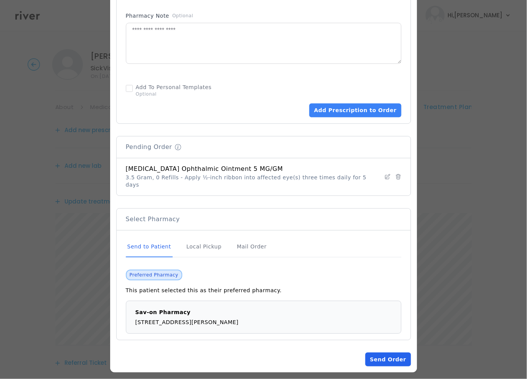
click at [379, 354] on button "Send Order" at bounding box center [388, 359] width 45 height 14
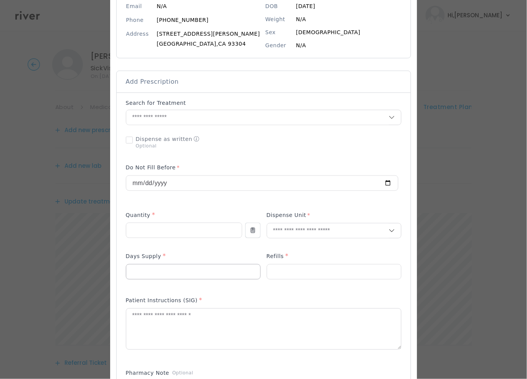
scroll to position [96, 0]
click at [177, 201] on div at bounding box center [262, 180] width 273 height 43
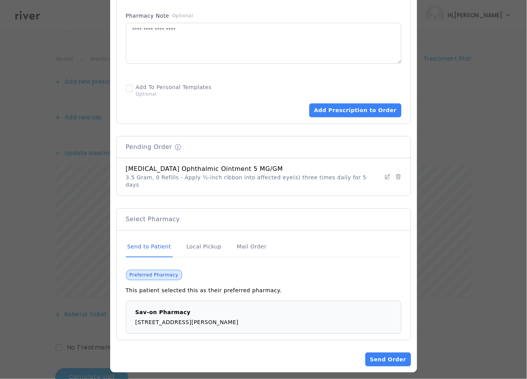
scroll to position [60, 0]
